Goal: Transaction & Acquisition: Book appointment/travel/reservation

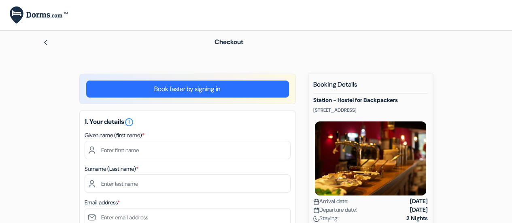
click at [235, 88] on link "Book faster by signing in" at bounding box center [187, 89] width 203 height 17
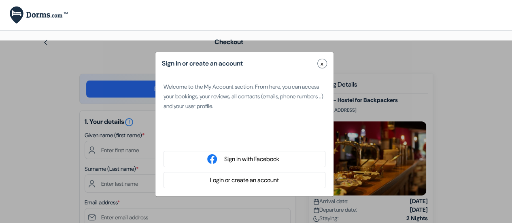
click at [268, 181] on button "Login or create an account" at bounding box center [245, 180] width 74 height 10
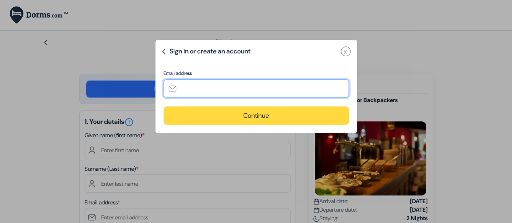
click at [237, 92] on input "text" at bounding box center [257, 88] width 186 height 18
click at [315, 90] on input "[EMAIL_ADDRESS][DOMAIN_NAME]" at bounding box center [257, 88] width 186 height 18
type input "[EMAIL_ADDRESS][DOMAIN_NAME]"
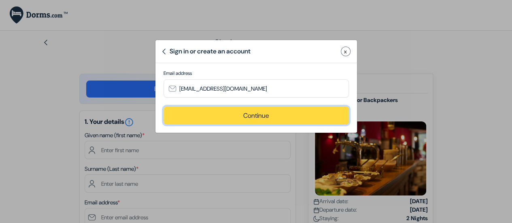
click at [318, 118] on button "Continue" at bounding box center [257, 116] width 186 height 18
type input "[EMAIL_ADDRESS][DOMAIN_NAME]"
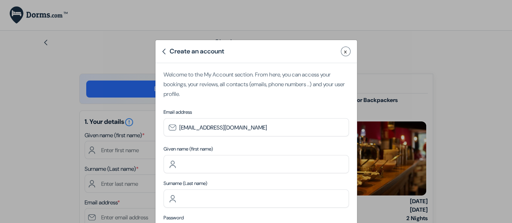
scroll to position [46, 0]
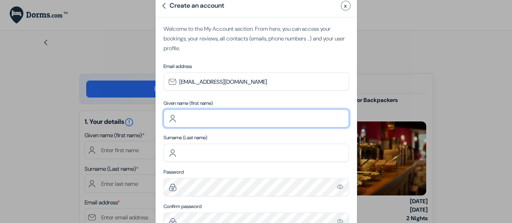
click at [292, 120] on input "text" at bounding box center [257, 118] width 186 height 18
type input "Megan"
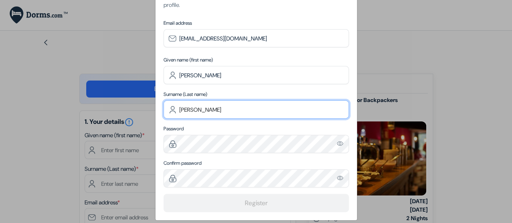
scroll to position [97, 0]
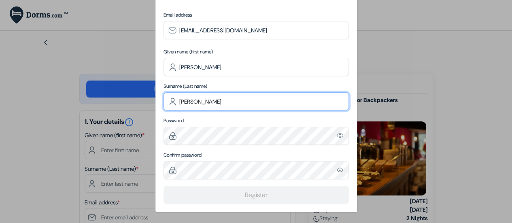
type input "Thomas"
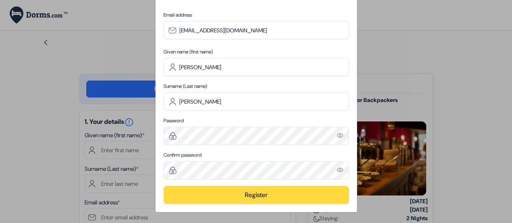
click at [337, 135] on img "Please enter a valid email address" at bounding box center [340, 135] width 7 height 7
click at [337, 169] on img "Please enter a valid email address" at bounding box center [340, 169] width 7 height 7
click at [278, 192] on button "Register" at bounding box center [257, 195] width 186 height 18
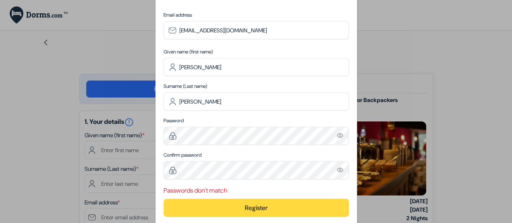
click at [250, 209] on button "Register" at bounding box center [257, 208] width 186 height 18
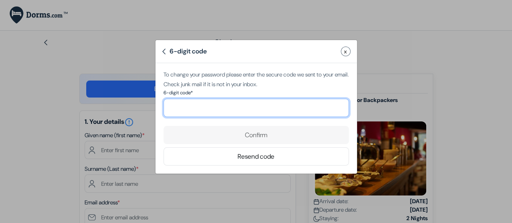
click at [273, 107] on input "number" at bounding box center [257, 108] width 186 height 18
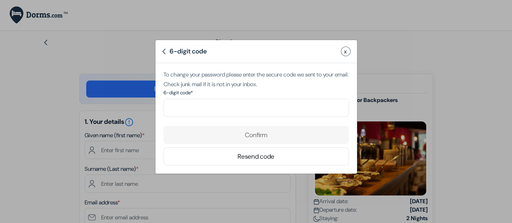
click at [166, 50] on div "6-digit code" at bounding box center [184, 52] width 45 height 10
click at [164, 50] on img at bounding box center [164, 52] width 4 height 6
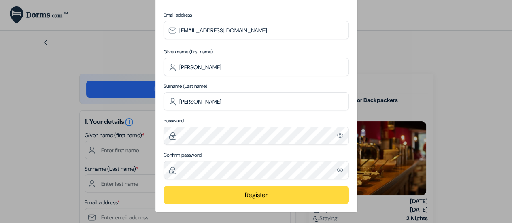
click at [256, 199] on button "Register" at bounding box center [257, 195] width 186 height 18
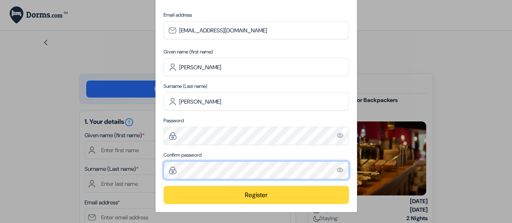
click at [95, 159] on div "Create an account x Welcome to the My Account section. From here, you can acces…" at bounding box center [256, 111] width 512 height 223
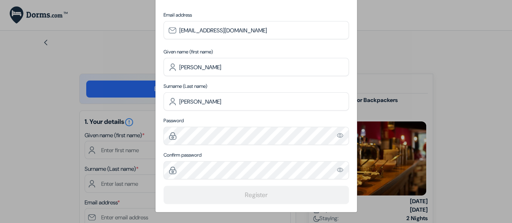
click at [337, 134] on img "Please enter a valid email address" at bounding box center [340, 135] width 7 height 7
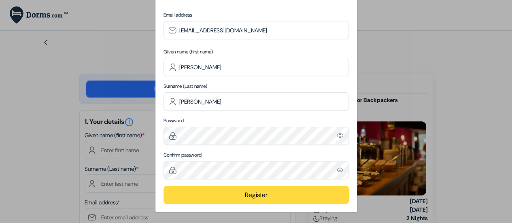
click at [268, 194] on button "Register" at bounding box center [257, 195] width 186 height 18
click at [257, 194] on button "Register" at bounding box center [257, 195] width 186 height 18
click at [299, 196] on button "Register" at bounding box center [257, 195] width 186 height 18
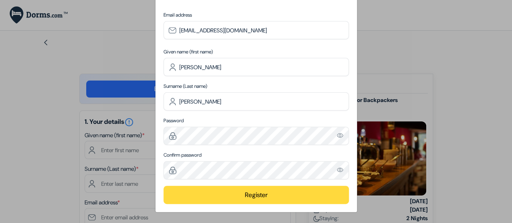
click at [337, 169] on img "Please enter a valid email address" at bounding box center [340, 169] width 7 height 7
click at [293, 196] on button "Register" at bounding box center [257, 195] width 186 height 18
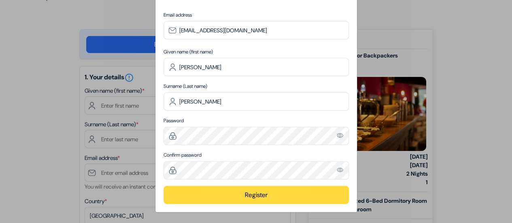
scroll to position [46, 0]
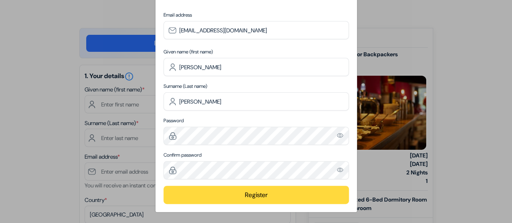
click at [293, 196] on button "Register" at bounding box center [257, 195] width 186 height 18
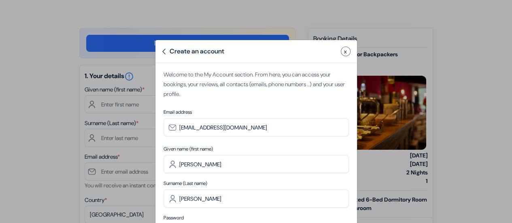
click at [341, 52] on button "x" at bounding box center [346, 52] width 10 height 10
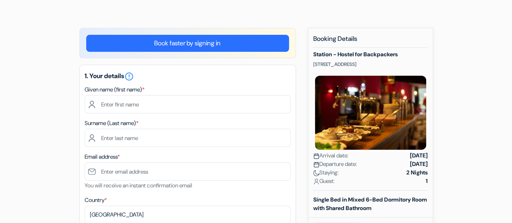
click at [245, 46] on link "Book faster by signing in" at bounding box center [187, 43] width 203 height 17
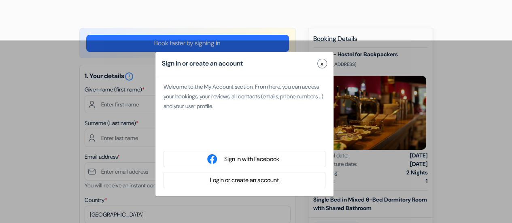
click at [249, 179] on button "Login or create an account" at bounding box center [245, 180] width 74 height 10
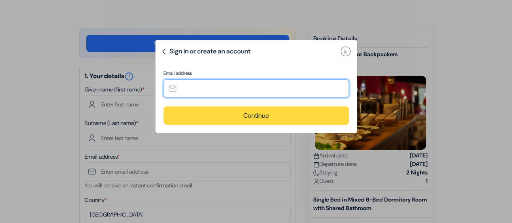
click at [263, 93] on input "text" at bounding box center [257, 88] width 186 height 18
type input "[EMAIL_ADDRESS][DOMAIN_NAME]"
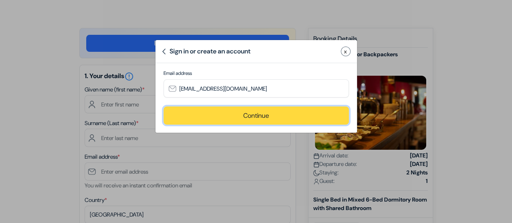
click at [326, 115] on button "Continue" at bounding box center [257, 116] width 186 height 18
type input "[EMAIL_ADDRESS][DOMAIN_NAME]"
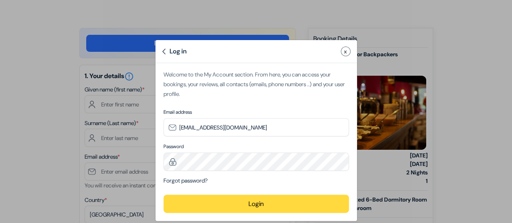
click at [304, 206] on button "Login" at bounding box center [257, 204] width 186 height 18
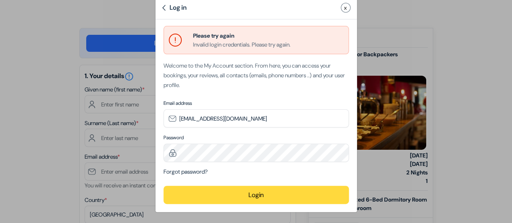
scroll to position [20, 0]
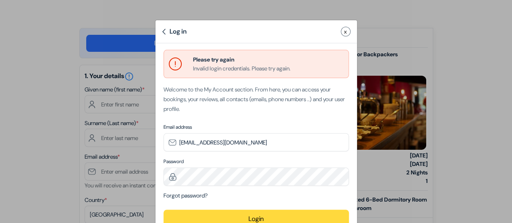
click at [163, 32] on div "Log in" at bounding box center [174, 32] width 25 height 10
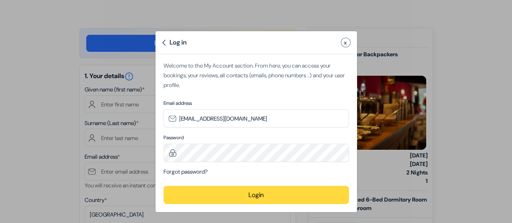
click at [162, 40] on img at bounding box center [164, 43] width 4 height 6
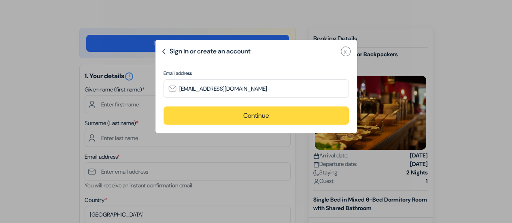
click at [159, 40] on div "Sign in or create an account x" at bounding box center [257, 51] width 202 height 23
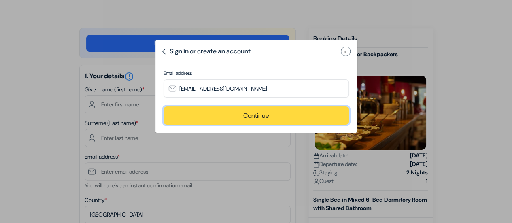
click at [267, 124] on button "Continue" at bounding box center [257, 116] width 186 height 18
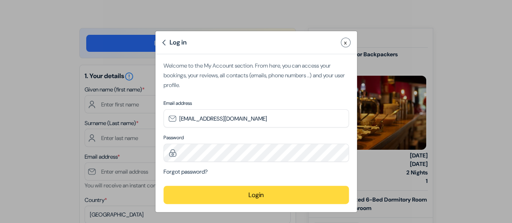
click at [182, 197] on button "Login" at bounding box center [257, 195] width 186 height 18
click at [248, 196] on button "Login" at bounding box center [257, 195] width 186 height 18
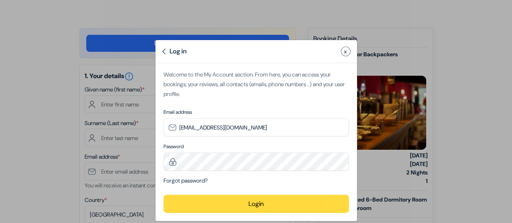
click at [341, 51] on button "x" at bounding box center [346, 52] width 10 height 10
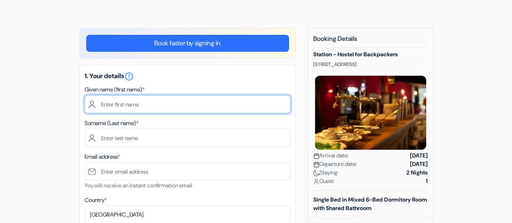
click at [199, 100] on input "text" at bounding box center [188, 104] width 206 height 18
type input "Megan"
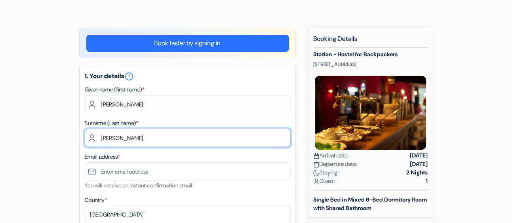
type input "Thomas"
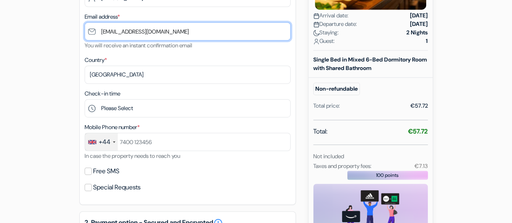
scroll to position [181, 0]
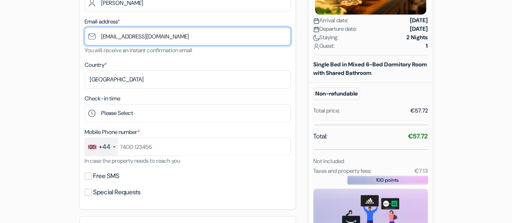
type input "[EMAIL_ADDRESS][DOMAIN_NAME]"
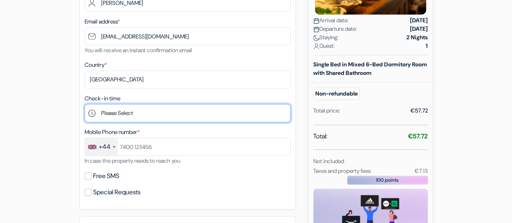
click at [175, 111] on select "Please Select 14:00 15:00 16:00 17:00 18:00 19:00 20:00 21:00 22:00 23:00 0:00" at bounding box center [188, 113] width 206 height 18
select select "17"
click at [85, 105] on select "Please Select 14:00 15:00 16:00 17:00 18:00 19:00 20:00 21:00 22:00 23:00 0:00" at bounding box center [188, 113] width 206 height 18
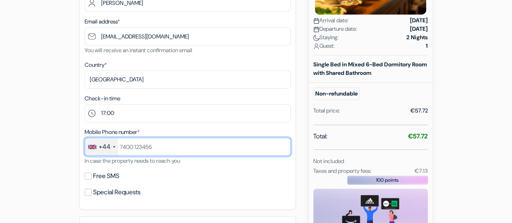
click at [153, 152] on input "text" at bounding box center [188, 147] width 206 height 18
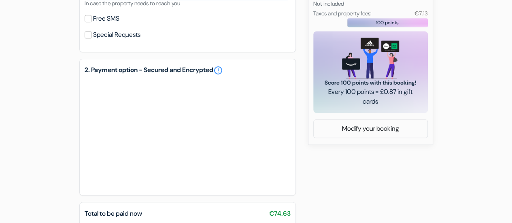
scroll to position [342, 0]
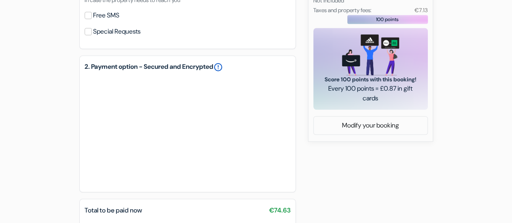
type input "7771494503"
click at [223, 69] on link "error_outline" at bounding box center [218, 67] width 10 height 10
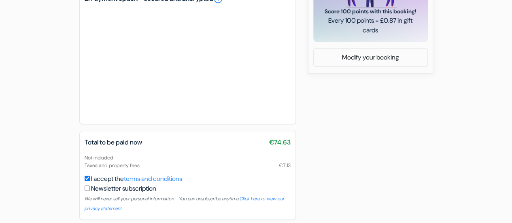
scroll to position [444, 0]
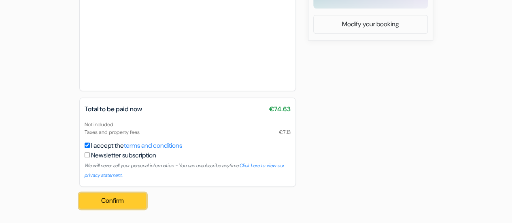
click at [137, 206] on button "Confirm Loading..." at bounding box center [112, 200] width 67 height 15
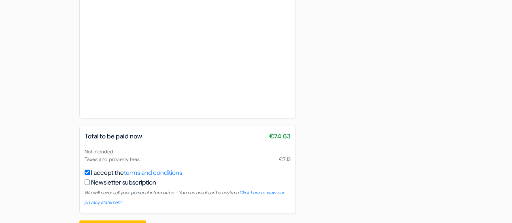
scroll to position [568, 0]
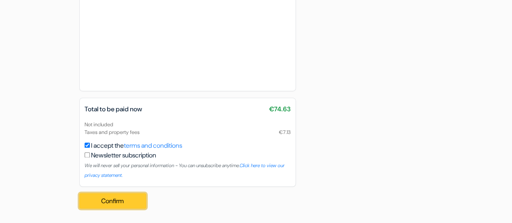
click at [120, 203] on button "Confirm Loading..." at bounding box center [112, 200] width 67 height 15
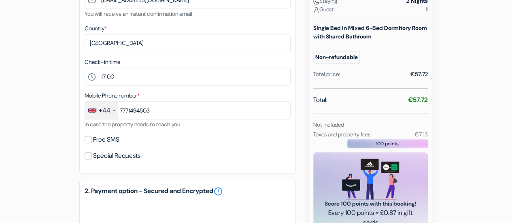
scroll to position [217, 0]
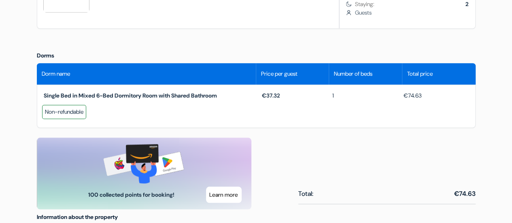
scroll to position [177, 0]
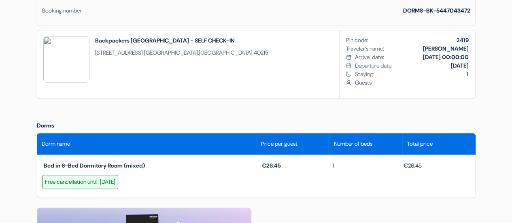
scroll to position [252, 0]
